Goal: Information Seeking & Learning: Learn about a topic

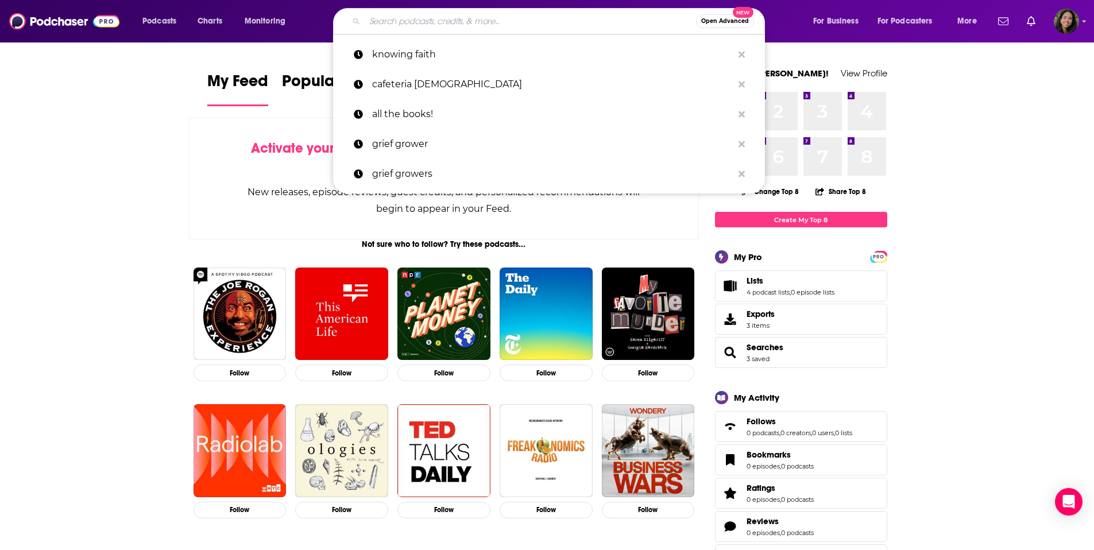
click at [594, 21] on input "Search podcasts, credits, & more..." at bounding box center [530, 21] width 331 height 18
paste input "Terrible, Thanks for Asking with [PERSON_NAME]"
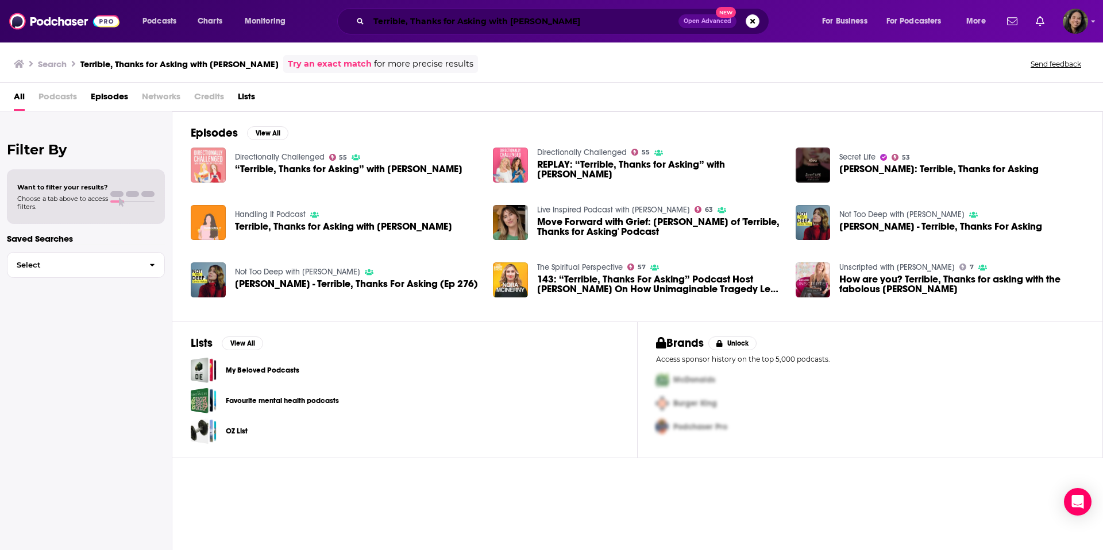
click at [486, 24] on input "Terrible, Thanks for Asking with [PERSON_NAME]" at bounding box center [524, 21] width 310 height 18
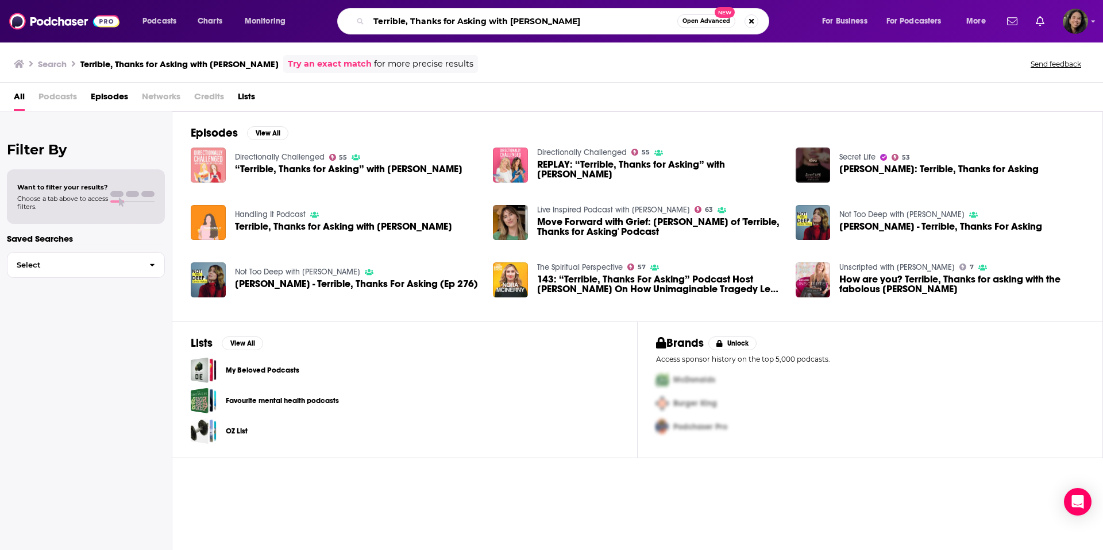
drag, startPoint x: 487, startPoint y: 26, endPoint x: 602, endPoint y: 19, distance: 115.1
click at [602, 19] on input "Terrible, Thanks for Asking with [PERSON_NAME]" at bounding box center [523, 21] width 308 height 18
type input "Terrible, Thanks for Asking"
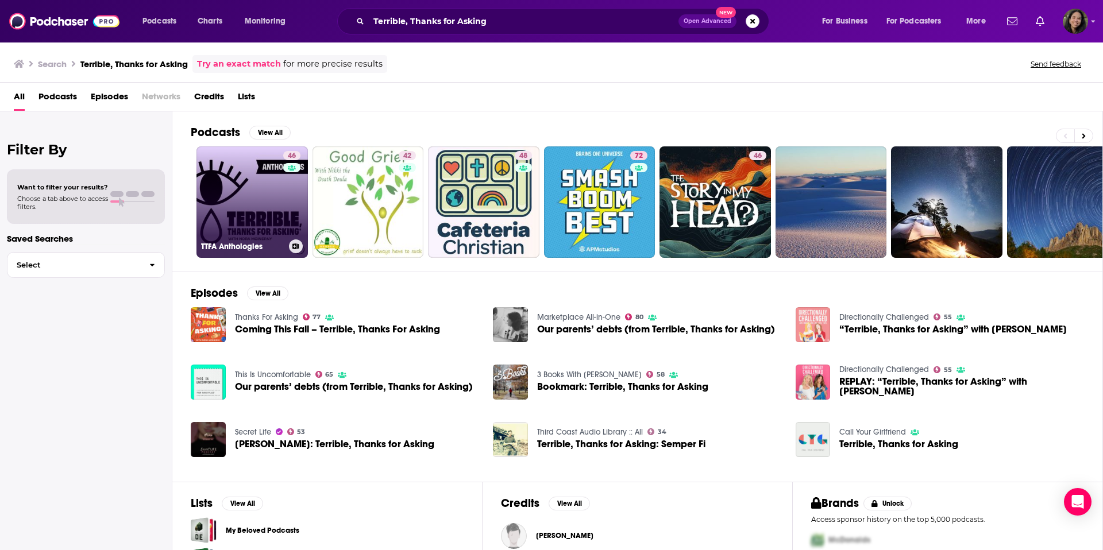
click at [271, 190] on link "46 TTFA Anthologies" at bounding box center [251, 201] width 111 height 111
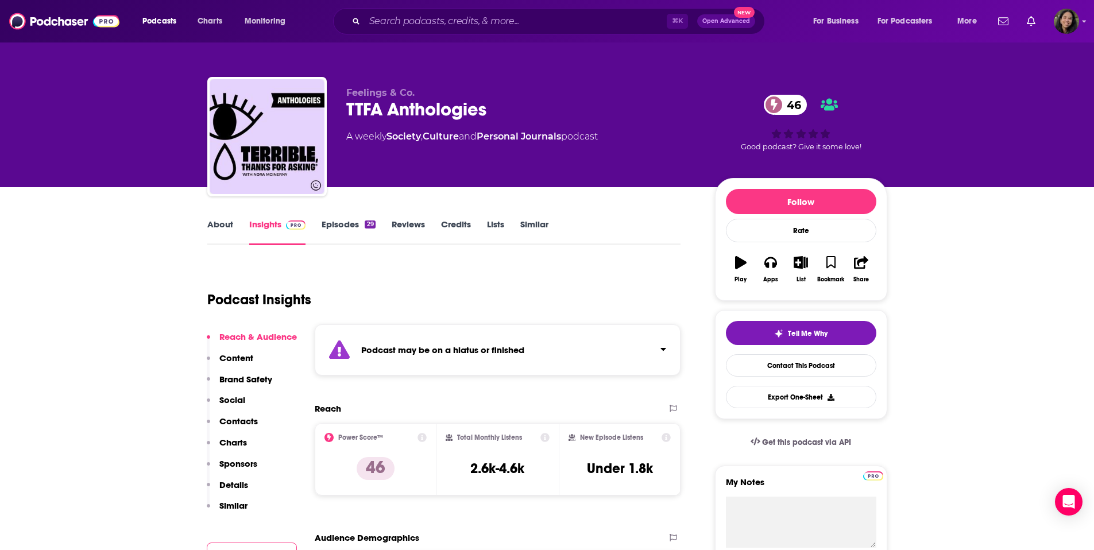
click at [632, 352] on div "Podcast may be on a hiatus or finished" at bounding box center [498, 350] width 366 height 51
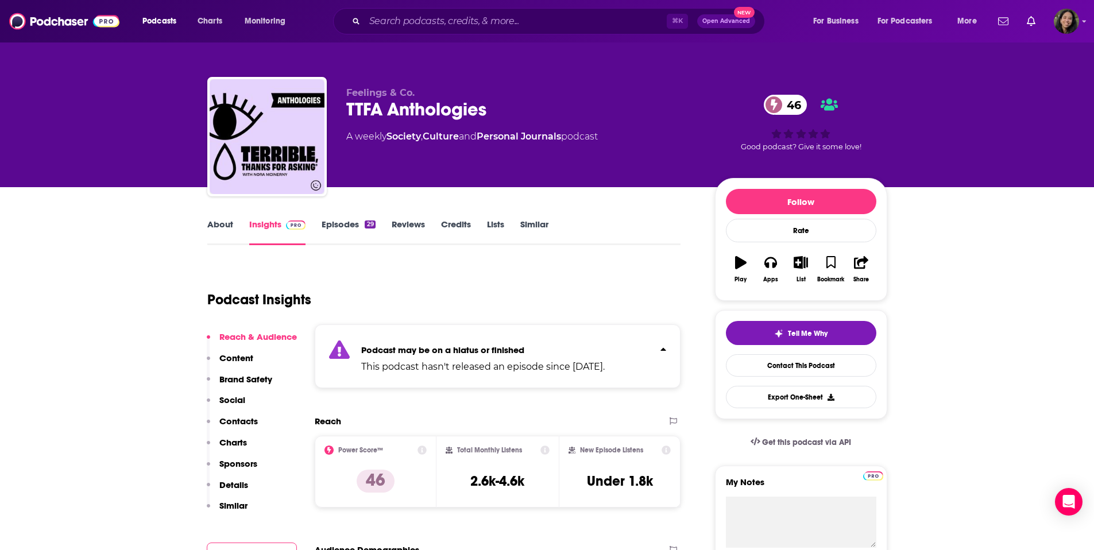
click at [605, 348] on p "Podcast may be on a hiatus or finished" at bounding box center [483, 350] width 244 height 11
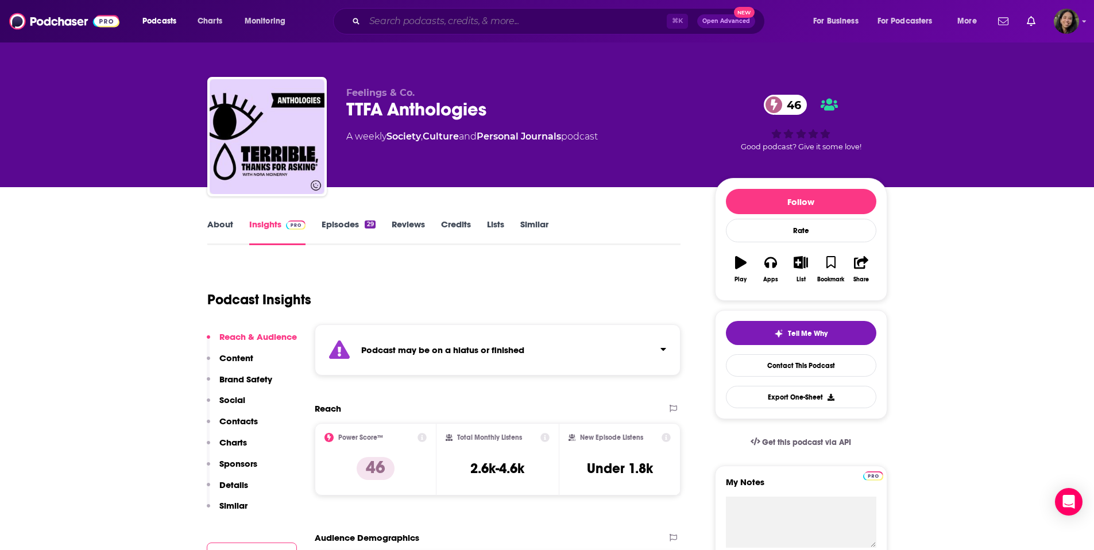
click at [519, 22] on input "Search podcasts, credits, & more..." at bounding box center [516, 21] width 302 height 18
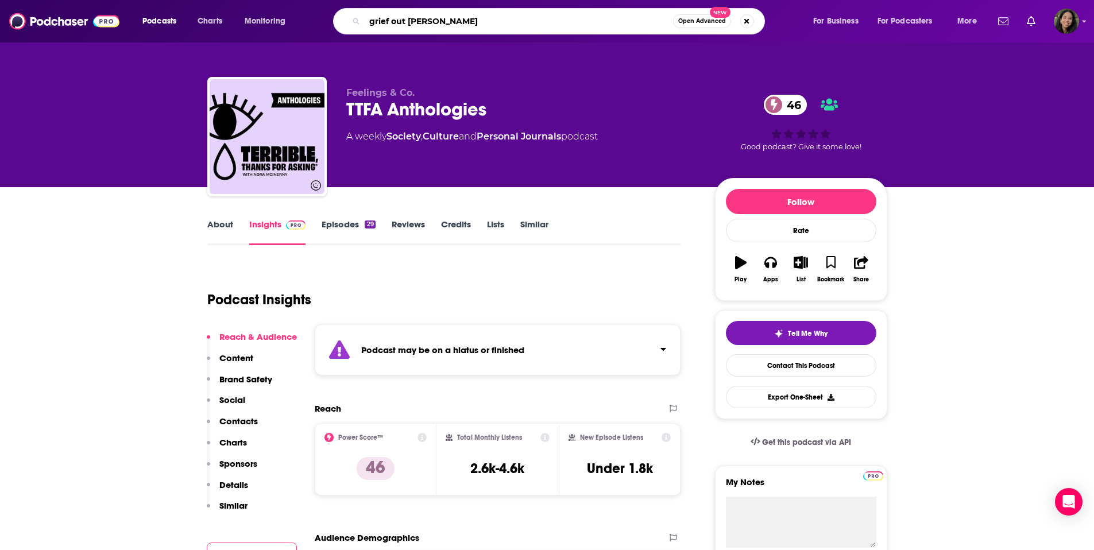
type input "grief out loud"
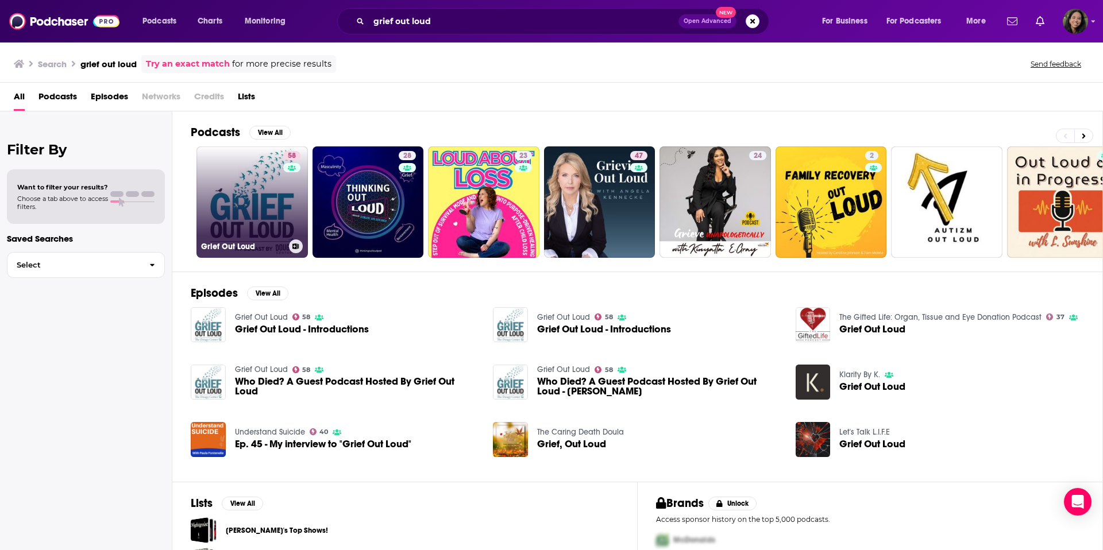
click at [272, 194] on link "58 Grief Out Loud" at bounding box center [251, 201] width 111 height 111
